Goal: Task Accomplishment & Management: Use online tool/utility

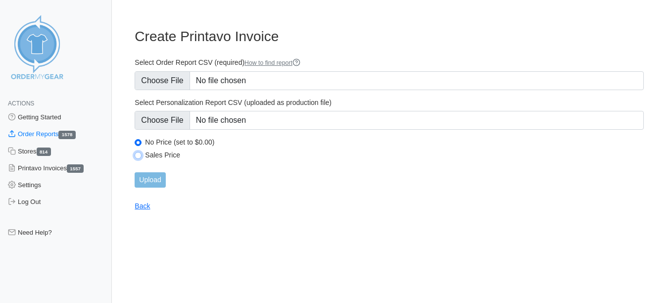
click at [136, 155] on input "Sales Price" at bounding box center [138, 155] width 7 height 7
radio input "true"
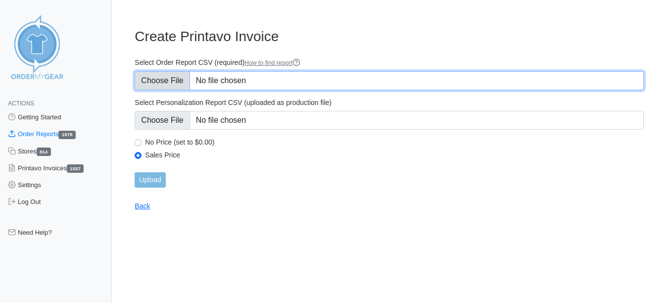
click at [153, 79] on input "Select Order Report CSV (required) How to find report" at bounding box center [389, 80] width 509 height 19
type input "C:\fakepath\MHJ3N_order_report (3)FRIADY.csv"
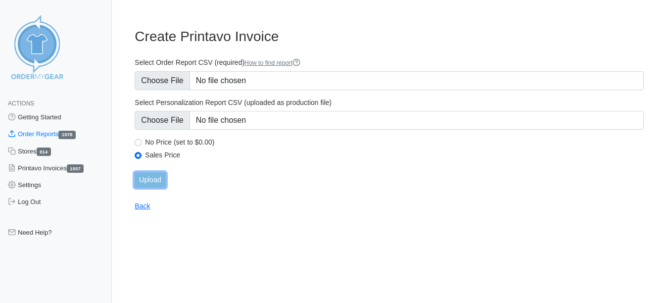
click at [164, 180] on input "Upload" at bounding box center [150, 179] width 31 height 15
